Goal: Task Accomplishment & Management: Use online tool/utility

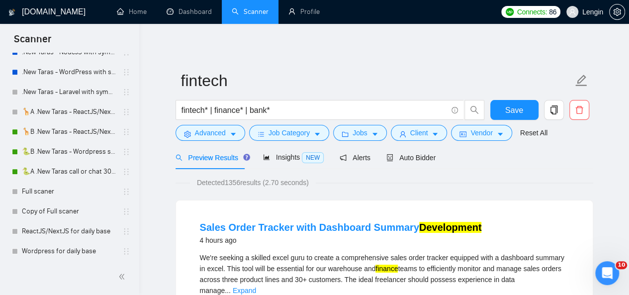
scroll to position [479, 0]
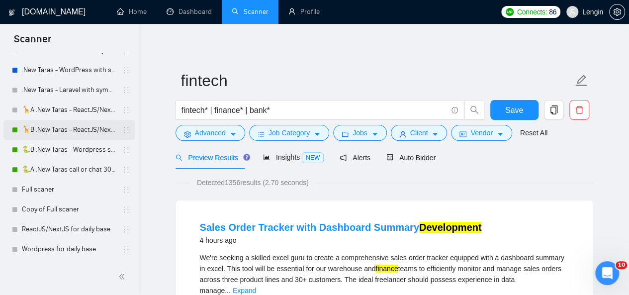
click at [57, 125] on link "🦒B .New Taras - ReactJS/NextJS rel exp 23/04" at bounding box center [69, 130] width 94 height 20
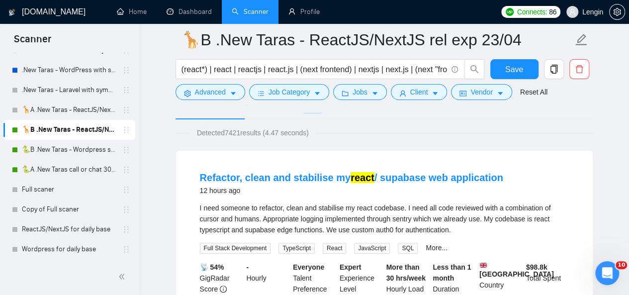
scroll to position [46, 0]
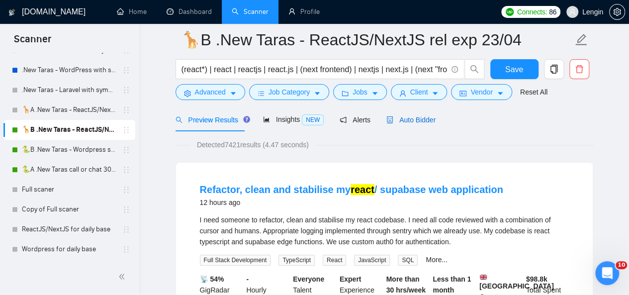
click at [400, 118] on span "Auto Bidder" at bounding box center [410, 120] width 49 height 8
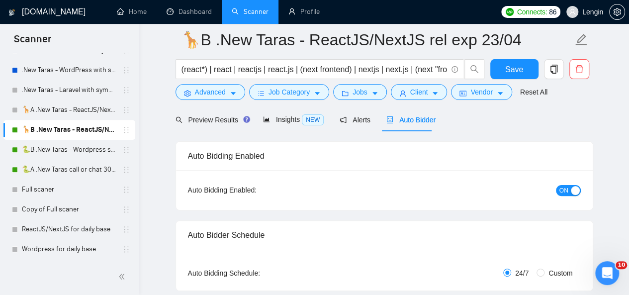
radio input "false"
radio input "true"
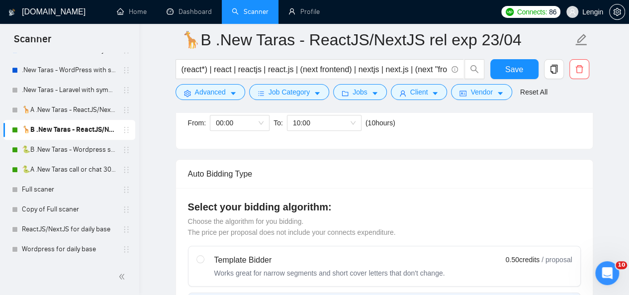
scroll to position [300, 0]
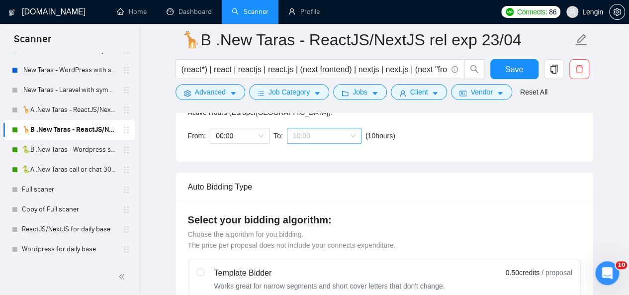
click at [351, 138] on span "10:00" at bounding box center [324, 135] width 63 height 15
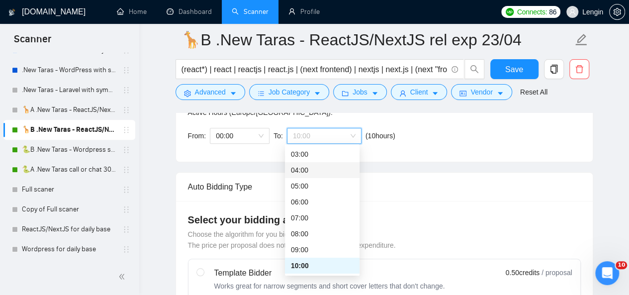
scroll to position [0, 0]
click at [317, 159] on div "00:00 (next day)" at bounding box center [322, 154] width 63 height 11
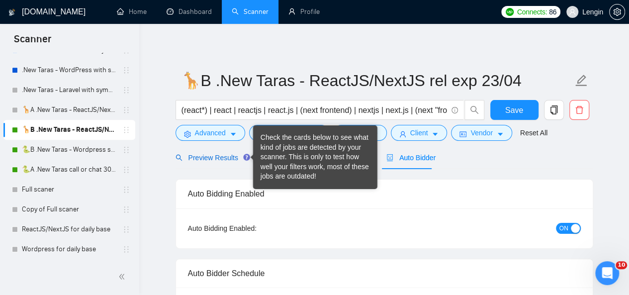
click at [219, 154] on span "Preview Results" at bounding box center [211, 158] width 72 height 8
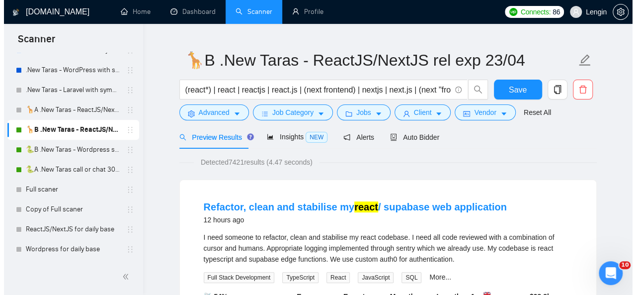
scroll to position [30, 0]
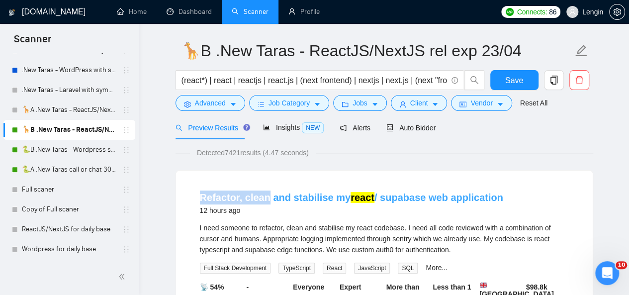
drag, startPoint x: 193, startPoint y: 193, endPoint x: 264, endPoint y: 198, distance: 71.3
click at [264, 198] on li "Refactor, clean and stabilise my react / supabase web application 12 hours ago …" at bounding box center [384, 270] width 393 height 176
click at [194, 193] on li "Refactor, clean and stabilise my react / supabase web application 12 hours ago …" at bounding box center [384, 270] width 393 height 176
drag, startPoint x: 194, startPoint y: 193, endPoint x: 322, endPoint y: 195, distance: 128.3
click at [322, 195] on li "Refactor, clean and stabilise my react / supabase web application 12 hours ago …" at bounding box center [384, 270] width 393 height 176
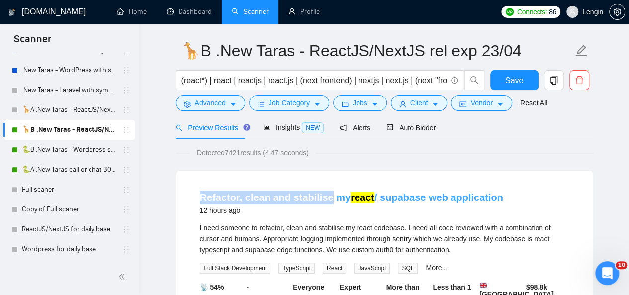
copy link "Refactor, clean and stabilise"
click at [227, 108] on button "Advanced" at bounding box center [210, 103] width 70 height 16
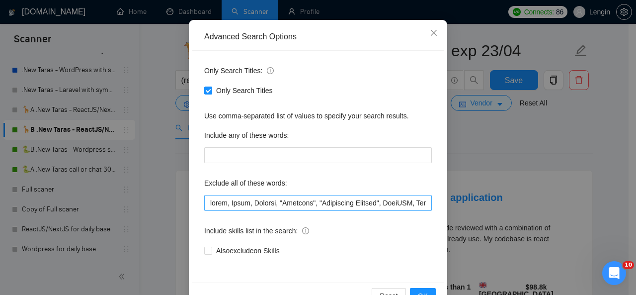
scroll to position [90, 0]
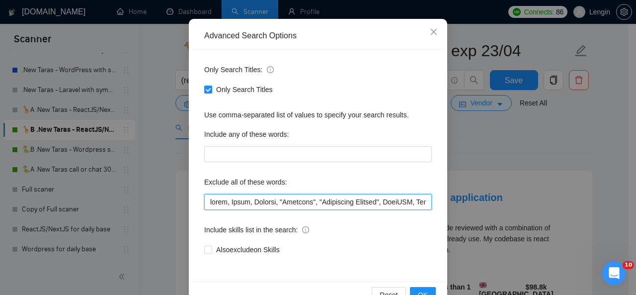
click at [207, 202] on input "text" at bounding box center [318, 202] width 228 height 16
paste input "Refactor, clean and stabilise"
click at [232, 203] on input "text" at bounding box center [318, 202] width 228 height 16
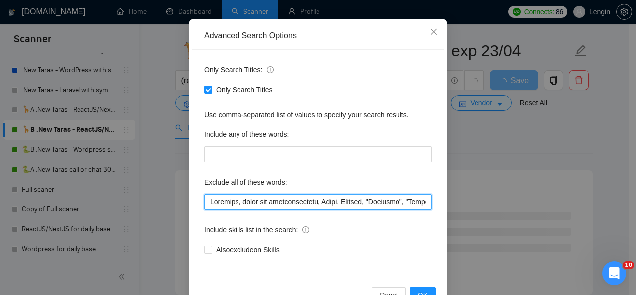
click at [267, 203] on input "text" at bounding box center [318, 202] width 228 height 16
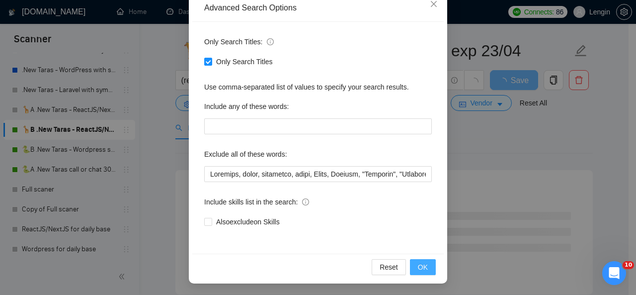
click at [413, 267] on button "OK" at bounding box center [423, 267] width 26 height 16
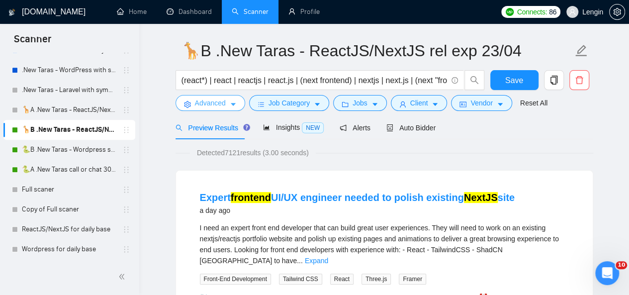
click at [226, 99] on button "Advanced" at bounding box center [210, 103] width 70 height 16
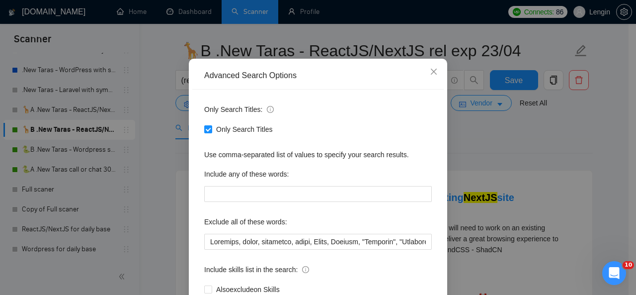
scroll to position [52, 0]
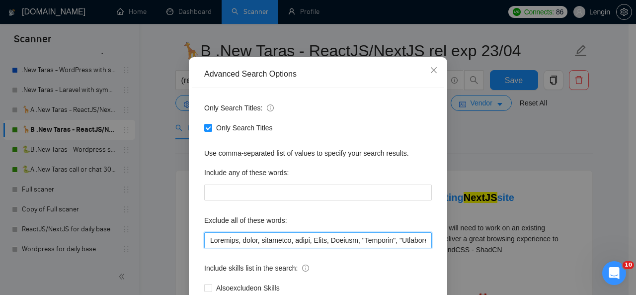
click at [208, 241] on input "text" at bounding box center [318, 240] width 228 height 16
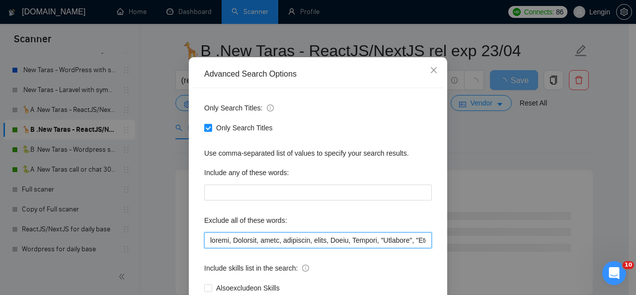
scroll to position [118, 0]
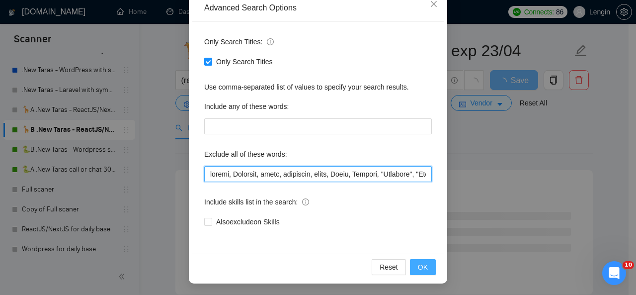
type input "loremi, Dolorsit, ametc, adipiscin, elits, Doeiu, Tempori, "Utlabore", "Etdolor…"
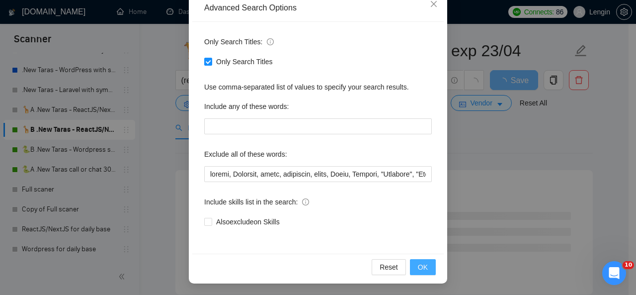
click at [413, 264] on button "OK" at bounding box center [423, 267] width 26 height 16
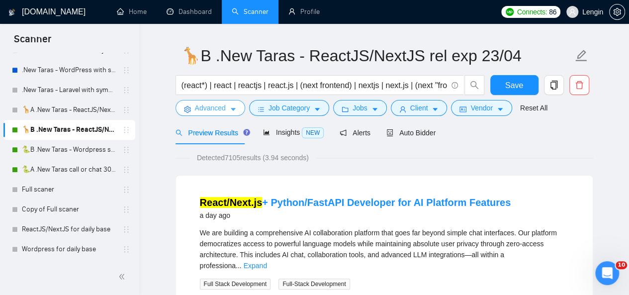
scroll to position [0, 0]
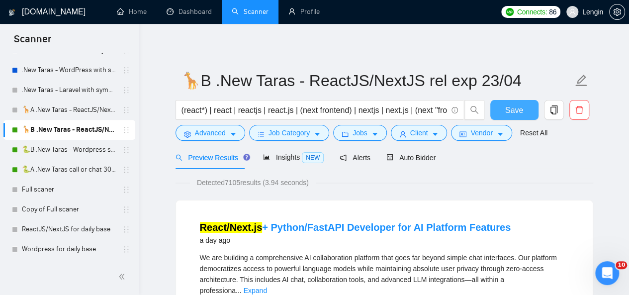
click at [522, 109] on span "Save" at bounding box center [514, 110] width 18 height 12
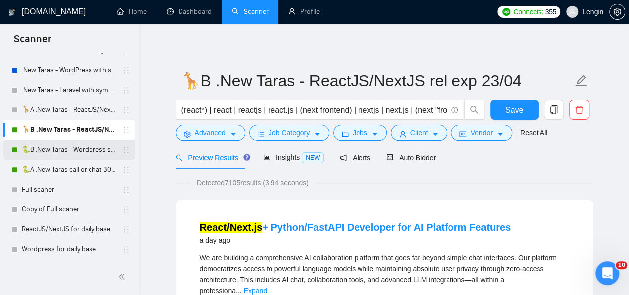
click at [53, 149] on link "🐍B .New Taras - Wordpress short 23/04" at bounding box center [69, 150] width 94 height 20
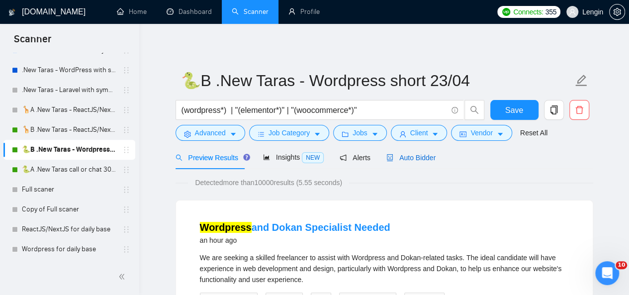
click at [408, 159] on span "Auto Bidder" at bounding box center [410, 158] width 49 height 8
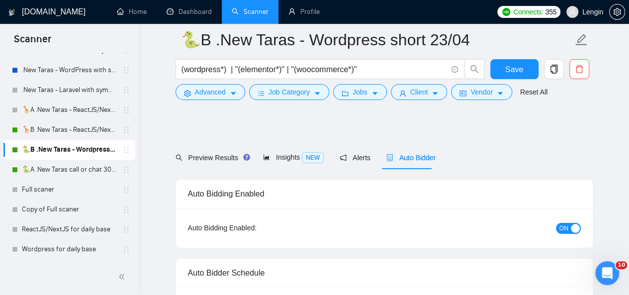
scroll to position [245, 0]
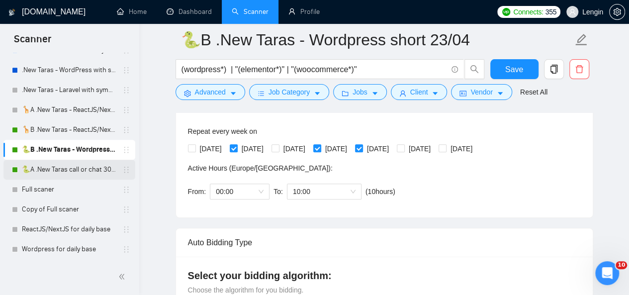
click at [83, 164] on link "🐍A .New Taras call or chat 30%view 0 reply 23/04" at bounding box center [69, 170] width 94 height 20
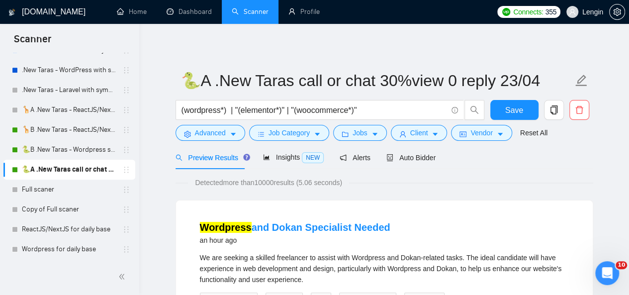
click at [413, 165] on div "Auto Bidder" at bounding box center [410, 157] width 49 height 23
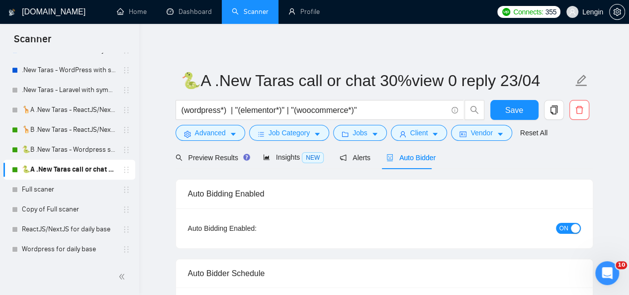
radio input "false"
radio input "true"
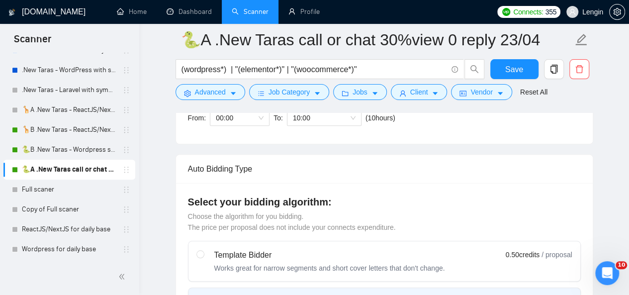
scroll to position [312, 0]
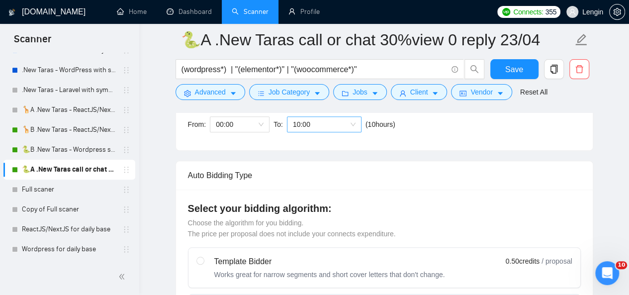
click at [353, 126] on span "10:00" at bounding box center [324, 124] width 63 height 15
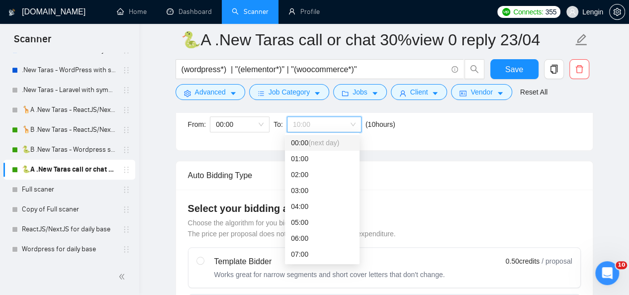
scroll to position [311, 0]
click at [315, 142] on span "(next day)" at bounding box center [323, 143] width 31 height 8
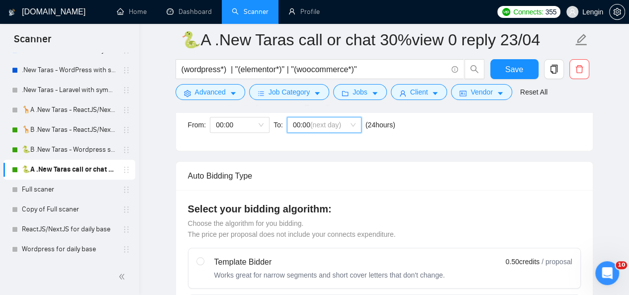
scroll to position [218, 0]
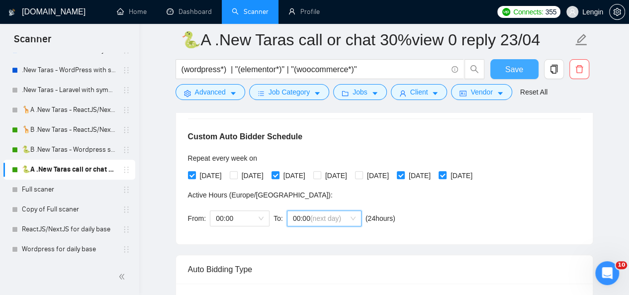
click at [521, 63] on span "Save" at bounding box center [514, 69] width 18 height 12
click at [511, 69] on span "Save" at bounding box center [514, 69] width 18 height 12
